Goal: Information Seeking & Learning: Learn about a topic

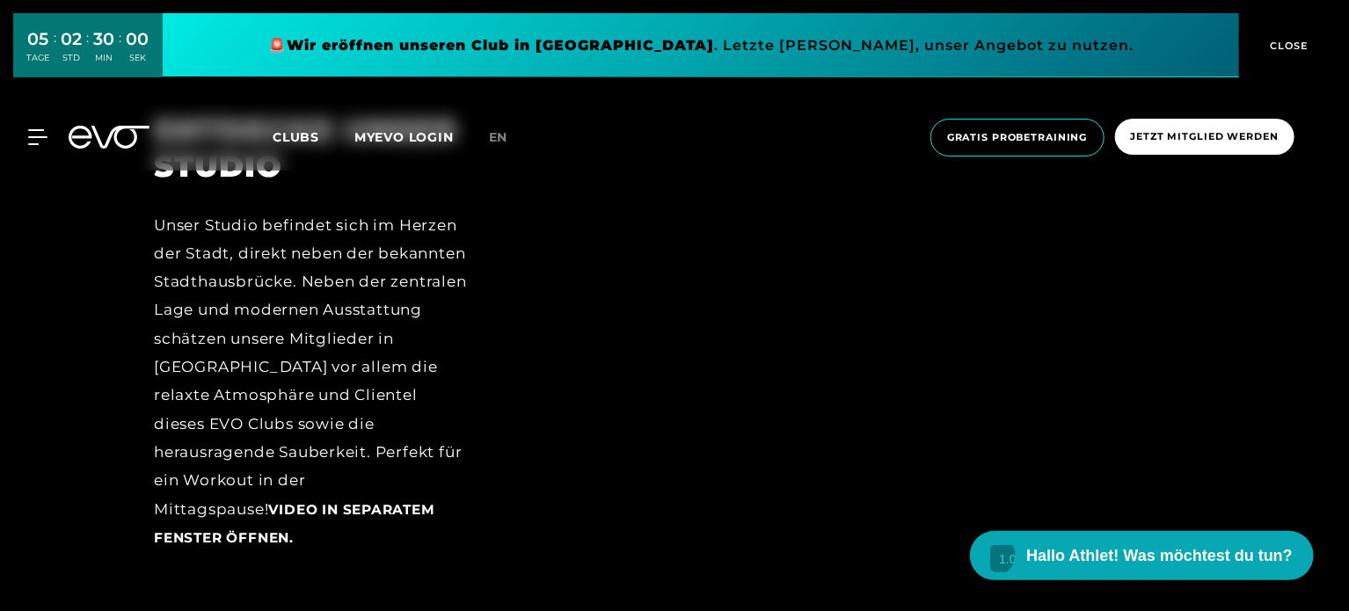
scroll to position [2131, 0]
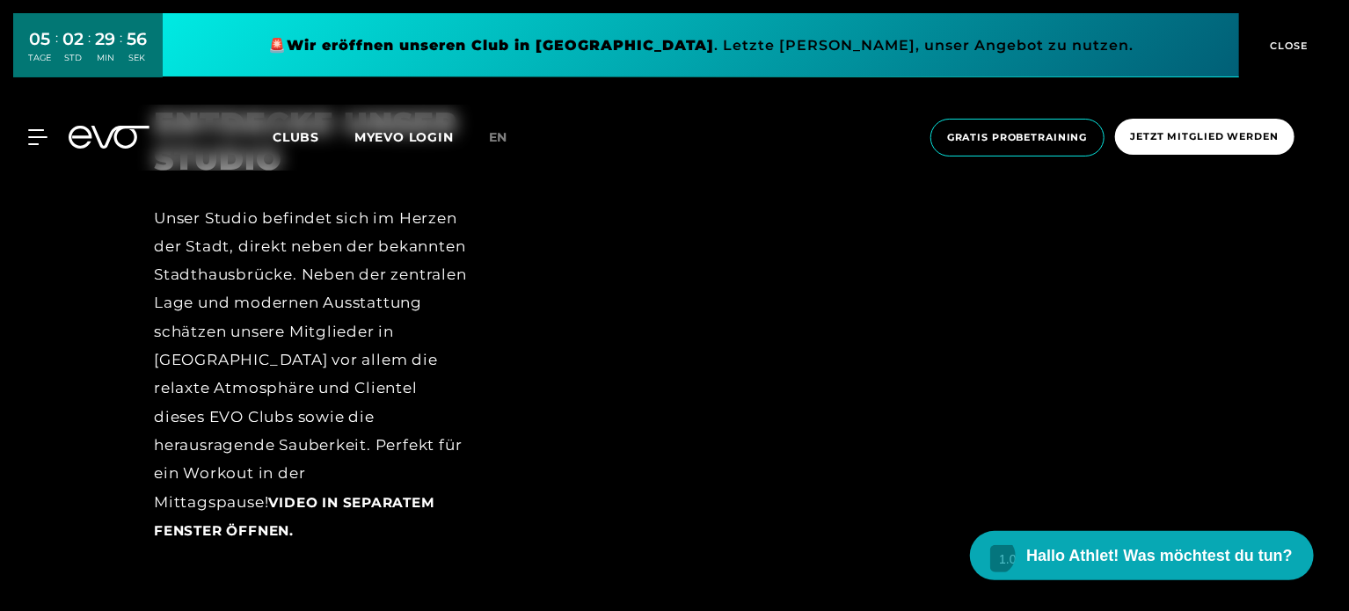
click at [334, 499] on span "Video in separatem Fenster öffnen." at bounding box center [294, 516] width 281 height 45
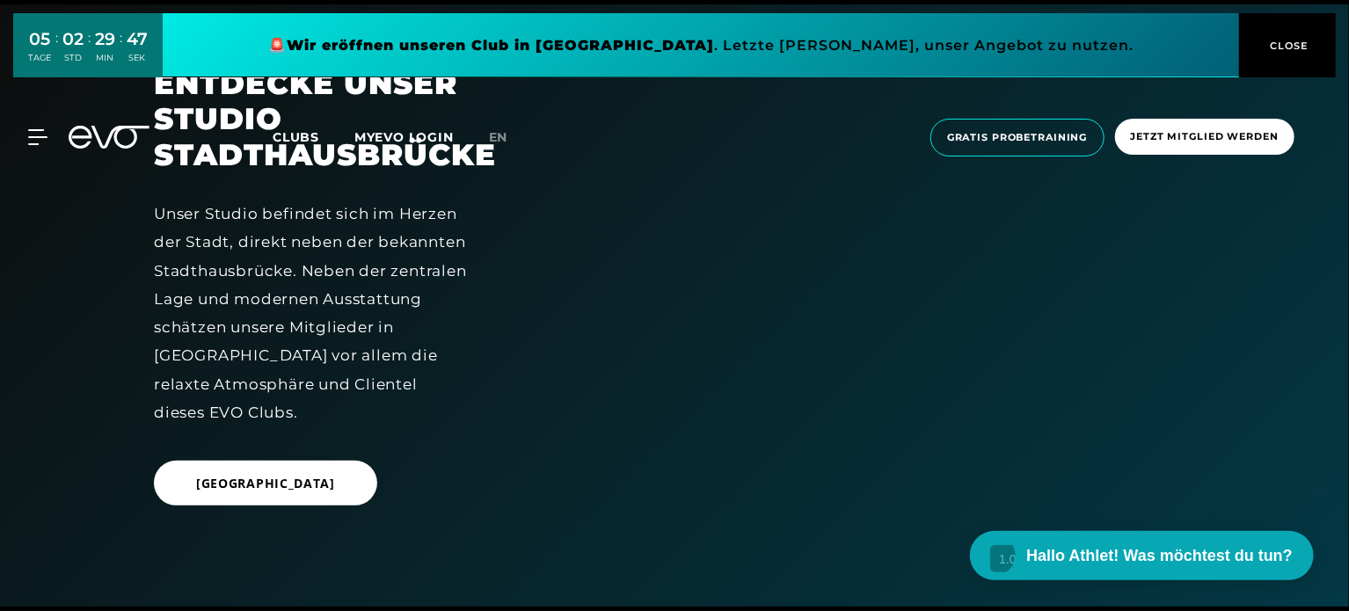
click at [1268, 291] on div "ENTDECKE UNSER [GEOGRAPHIC_DATA] befindet sich im Herzen der Stadt, direkt nebe…" at bounding box center [674, 305] width 1349 height 603
click at [45, 138] on icon at bounding box center [40, 137] width 25 height 16
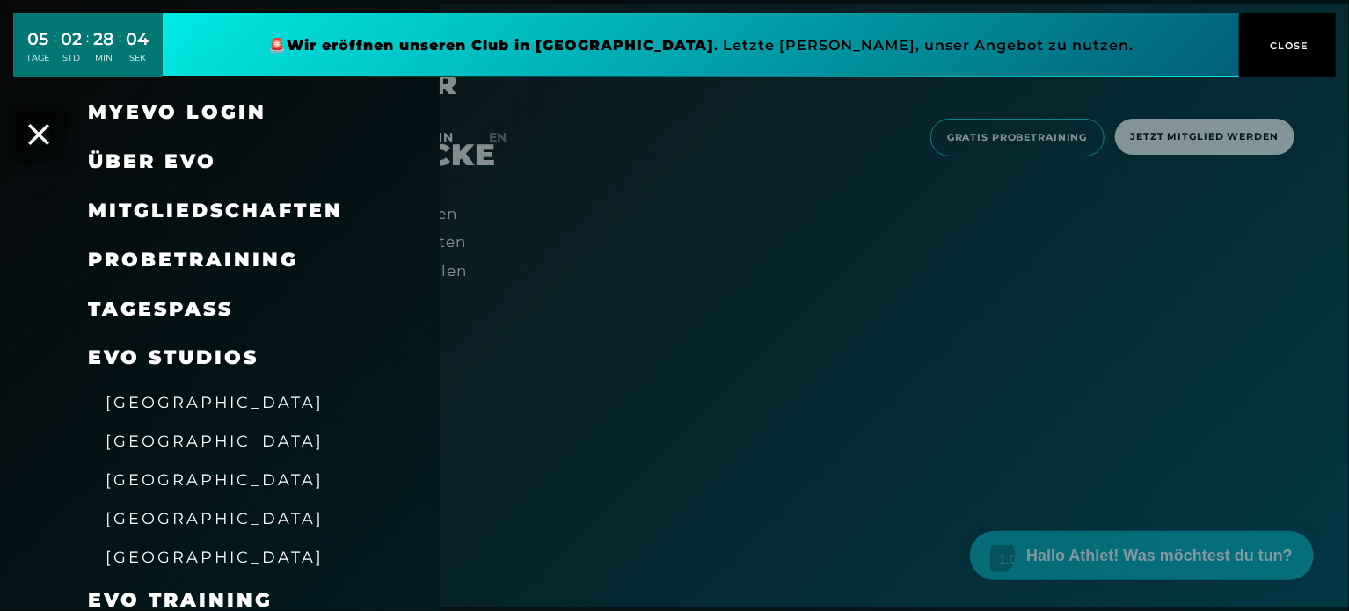
click at [181, 162] on span "Über EVO" at bounding box center [152, 161] width 128 height 24
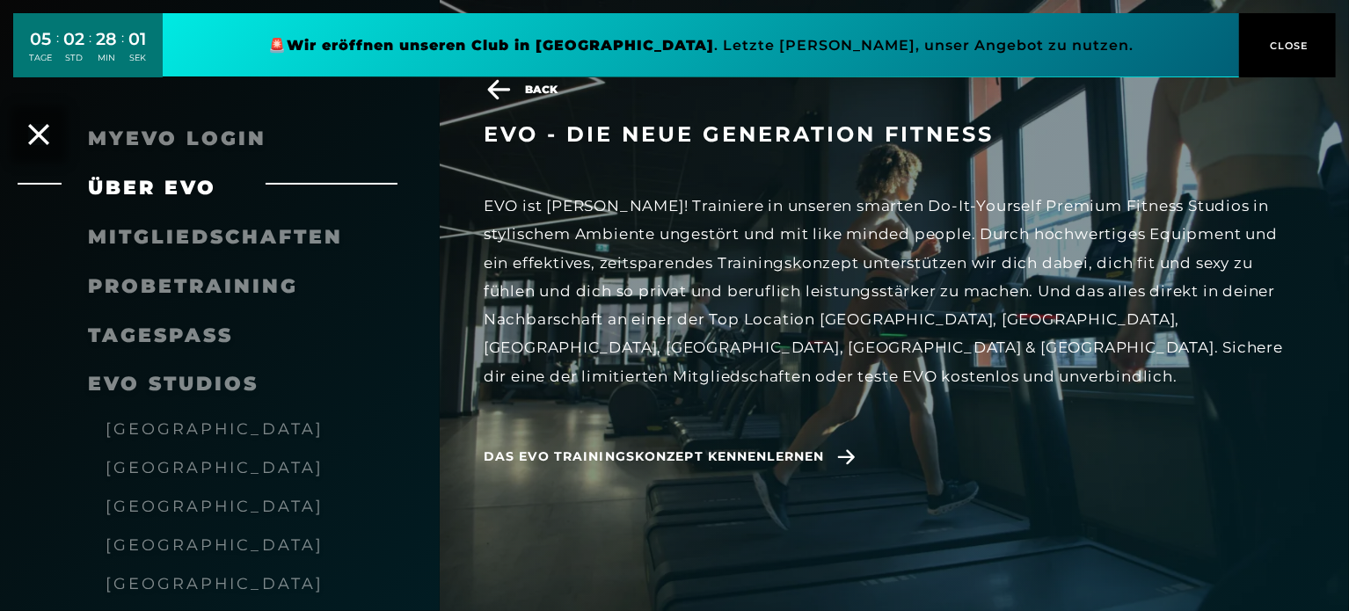
click at [177, 506] on span "[GEOGRAPHIC_DATA]" at bounding box center [215, 506] width 218 height 18
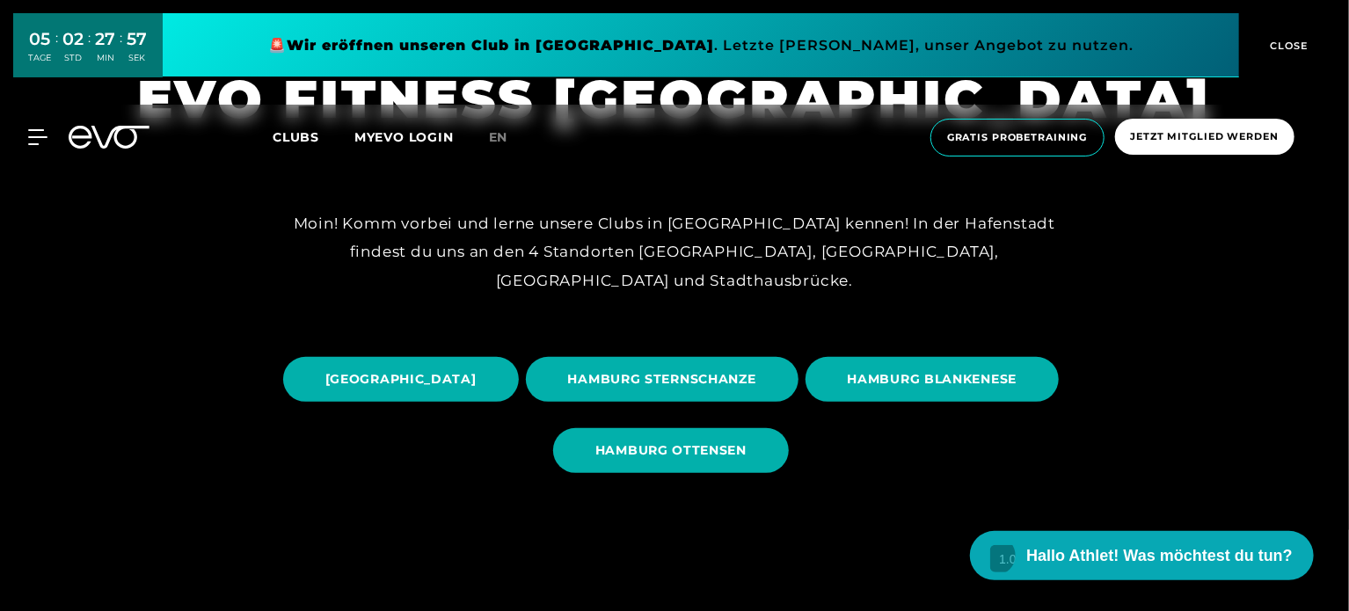
scroll to position [82, 0]
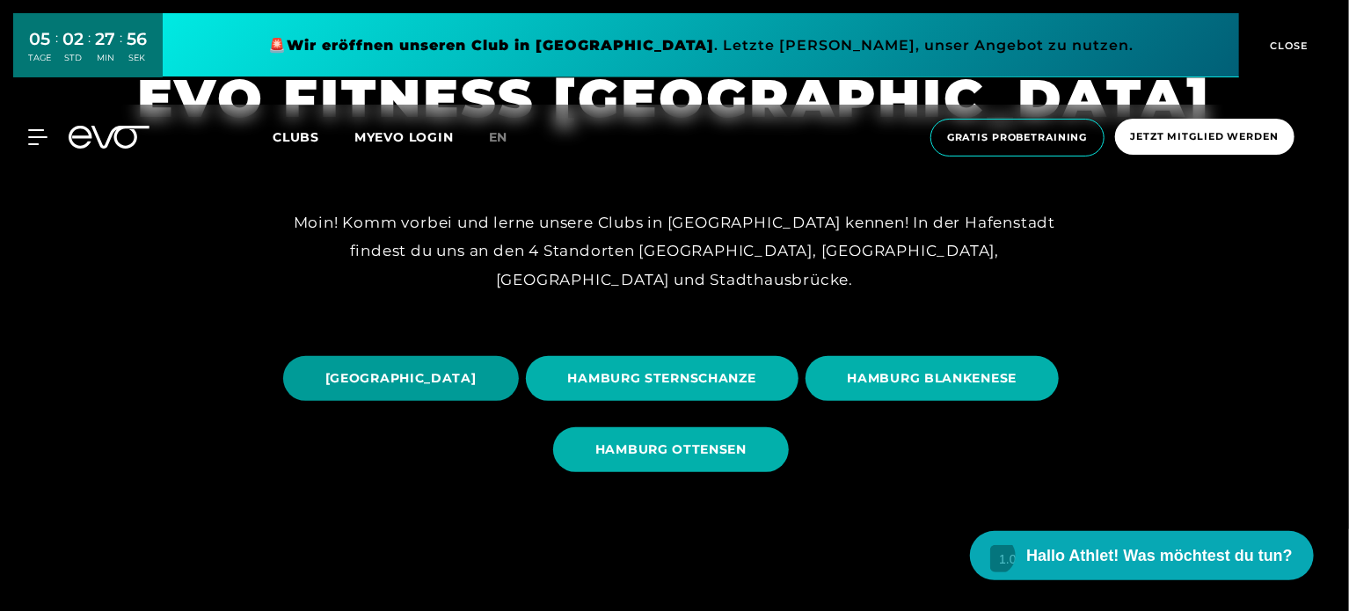
click at [477, 371] on span "[GEOGRAPHIC_DATA]" at bounding box center [400, 378] width 151 height 18
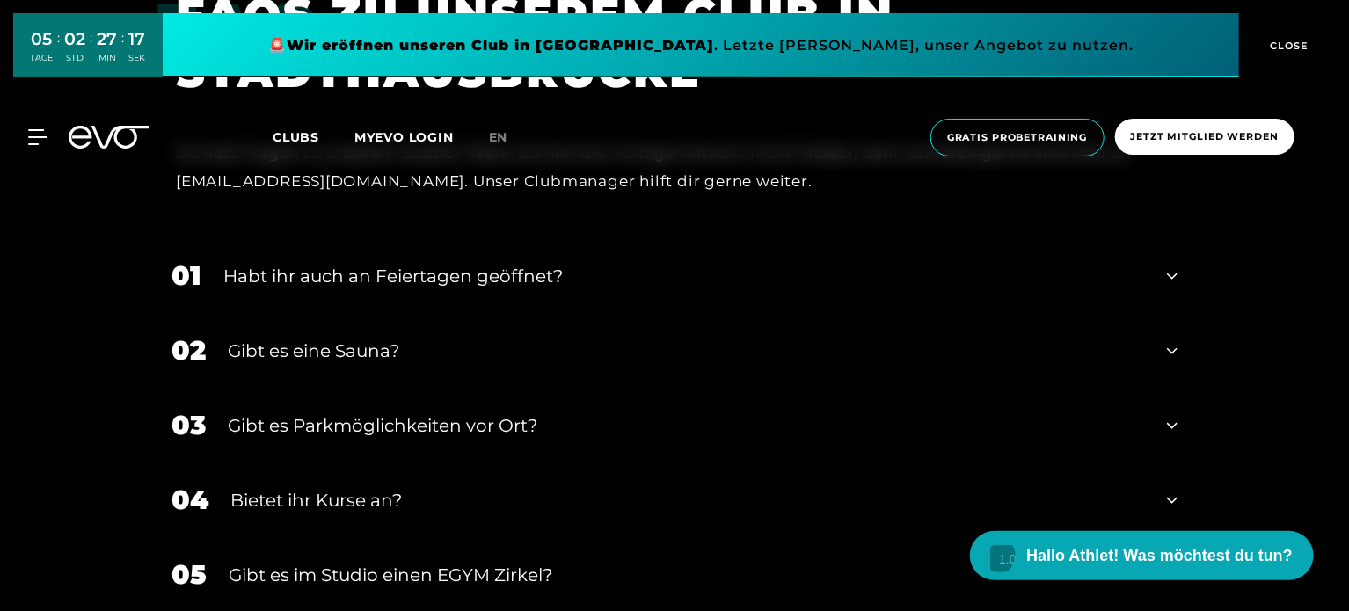
scroll to position [6014, 0]
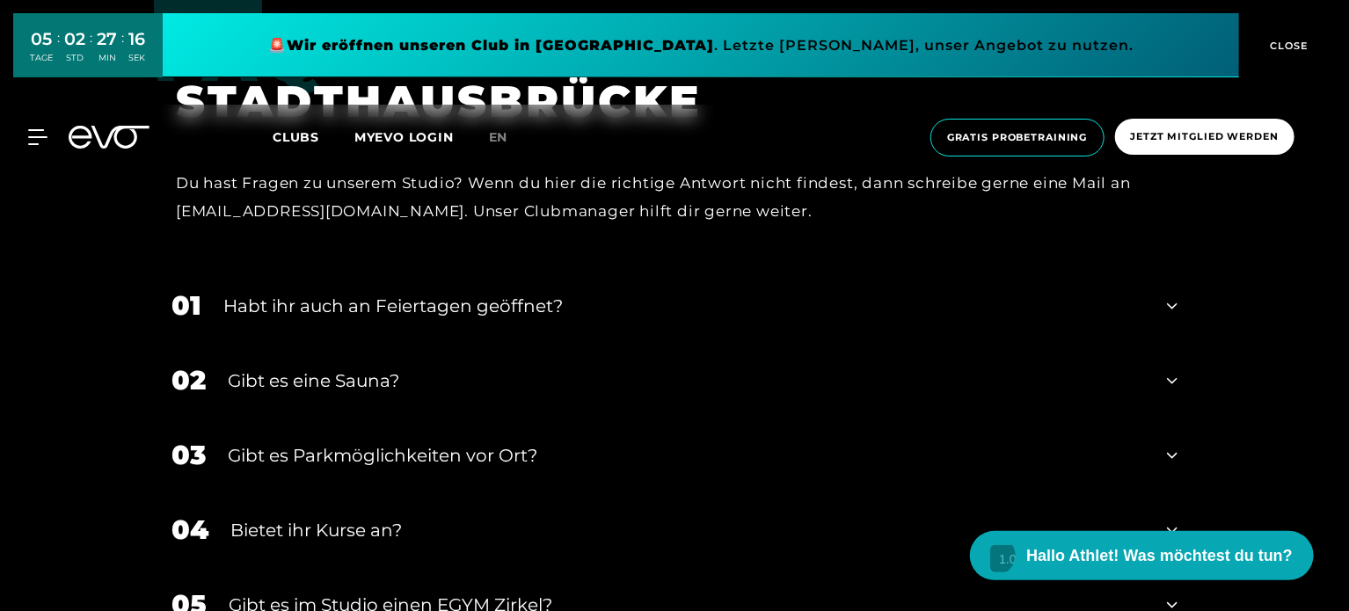
click at [455, 343] on div "02 Gibt es eine Sauna?" at bounding box center [674, 380] width 1041 height 75
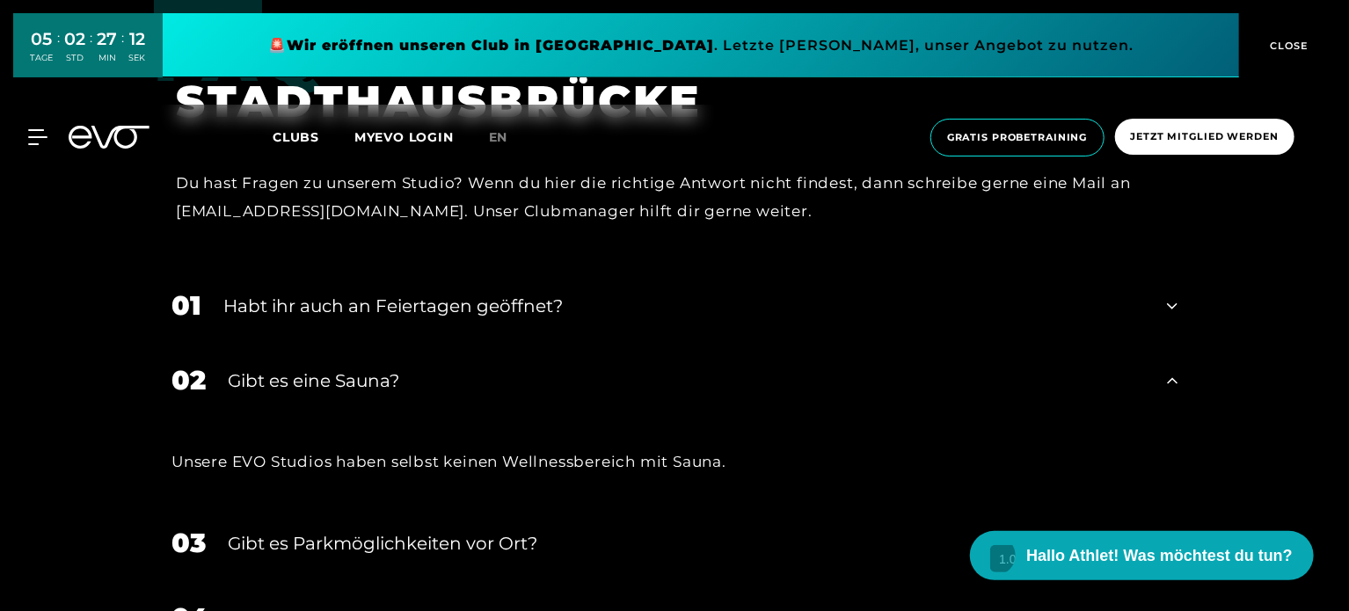
click at [448, 293] on div "Habt ihr auch an Feiertagen geöffnet?" at bounding box center [683, 306] width 921 height 26
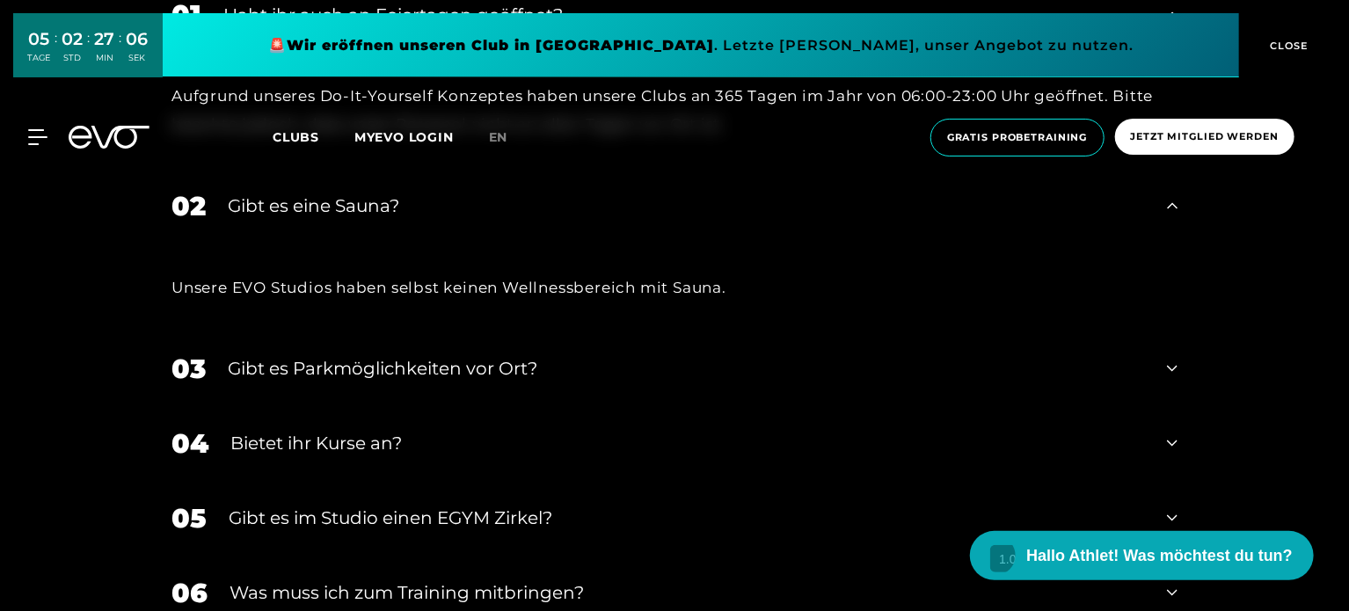
scroll to position [6309, 0]
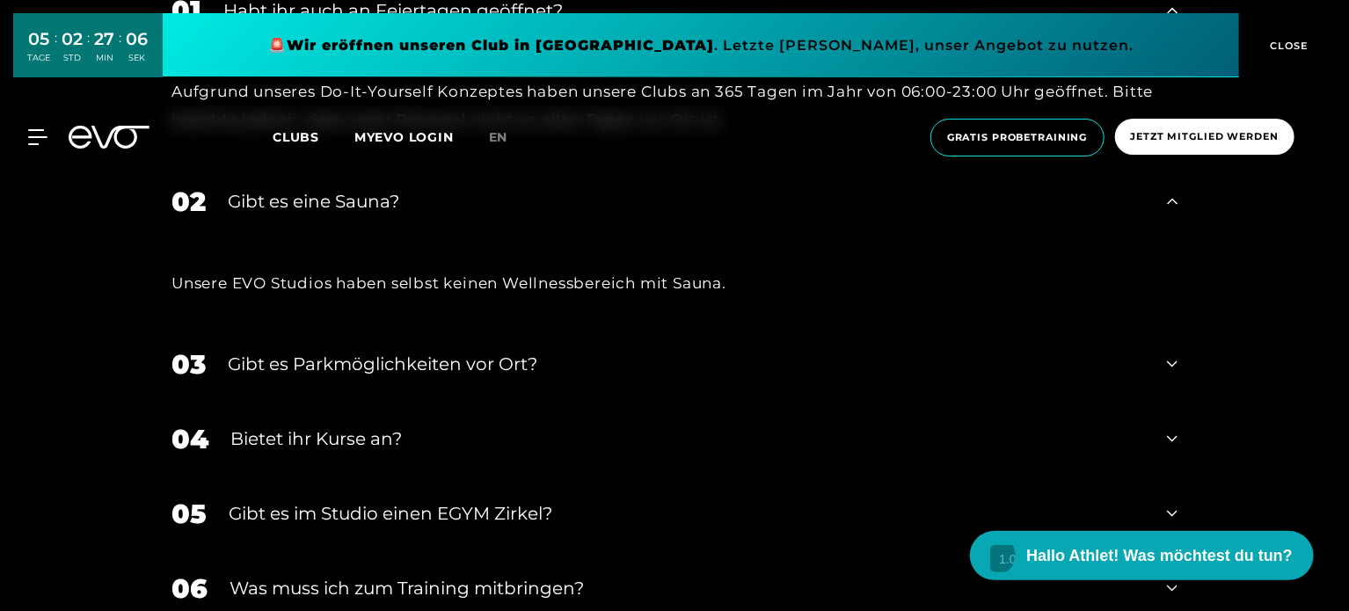
click at [411, 426] on div "Bietet ihr Kurse an?" at bounding box center [687, 439] width 914 height 26
